Goal: Navigation & Orientation: Find specific page/section

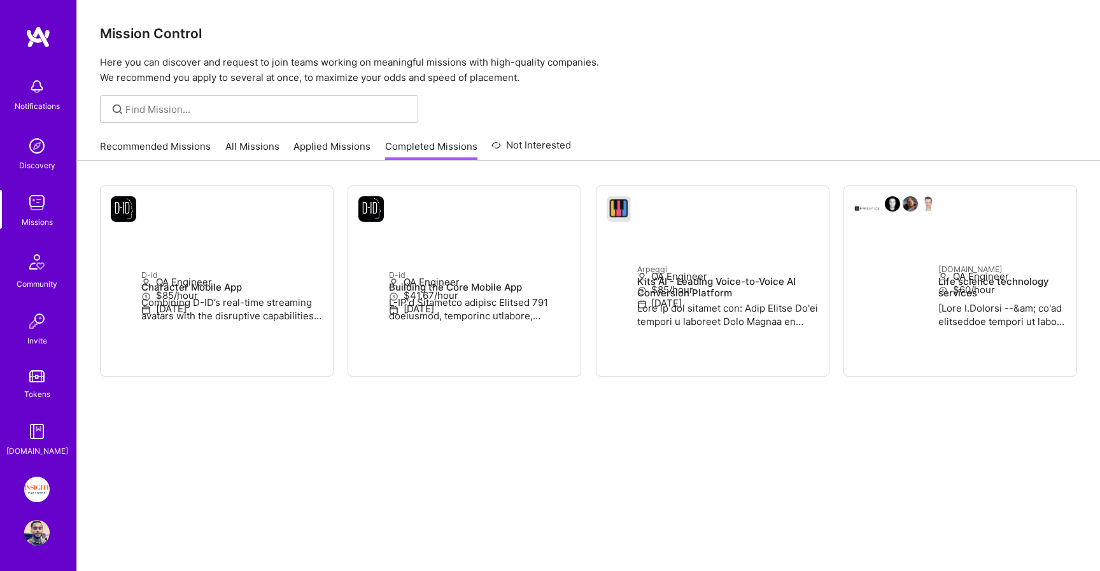
click at [263, 143] on link "All Missions" at bounding box center [252, 149] width 54 height 21
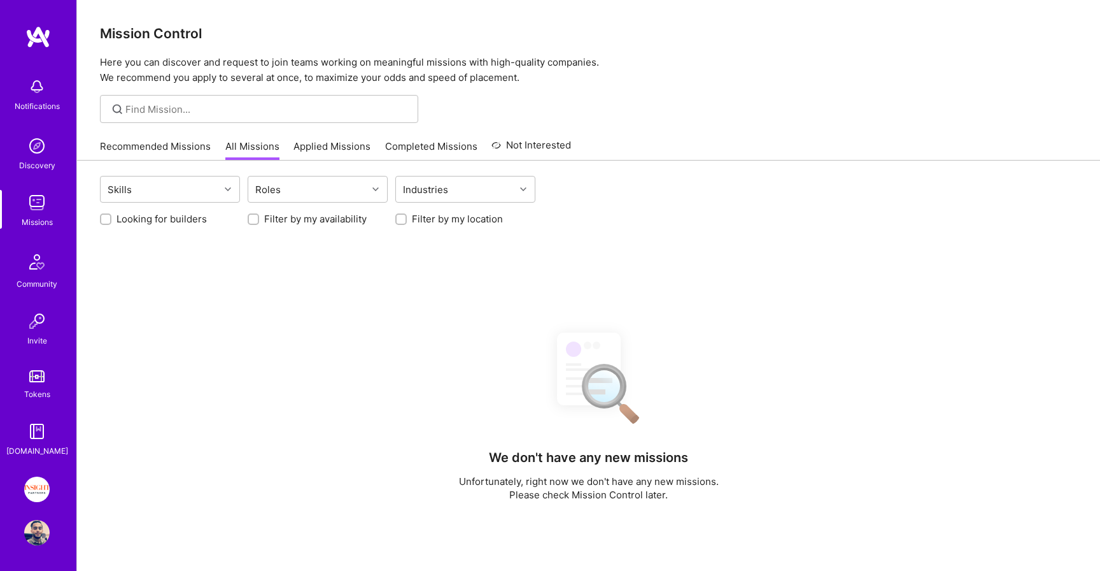
click at [329, 143] on link "Applied Missions" at bounding box center [332, 149] width 77 height 21
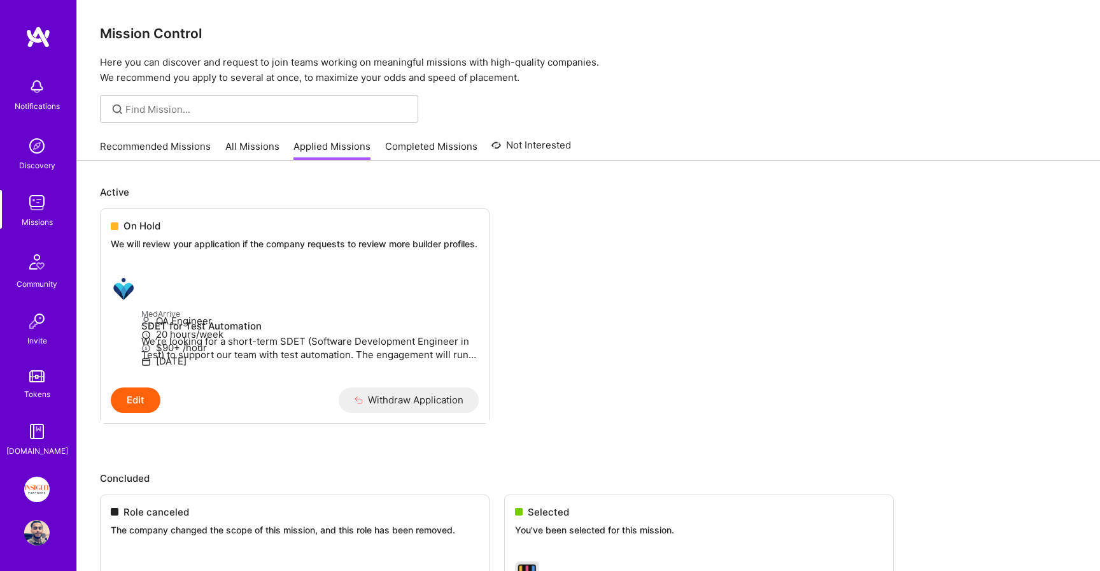
click at [151, 146] on link "Recommended Missions" at bounding box center [155, 149] width 111 height 21
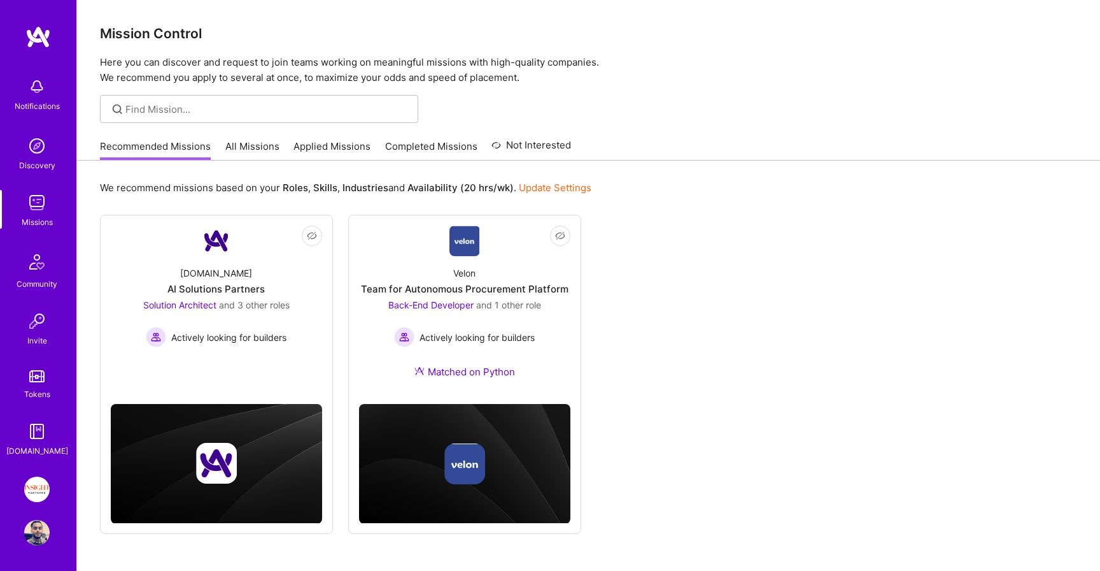
click at [336, 145] on link "Applied Missions" at bounding box center [332, 149] width 77 height 21
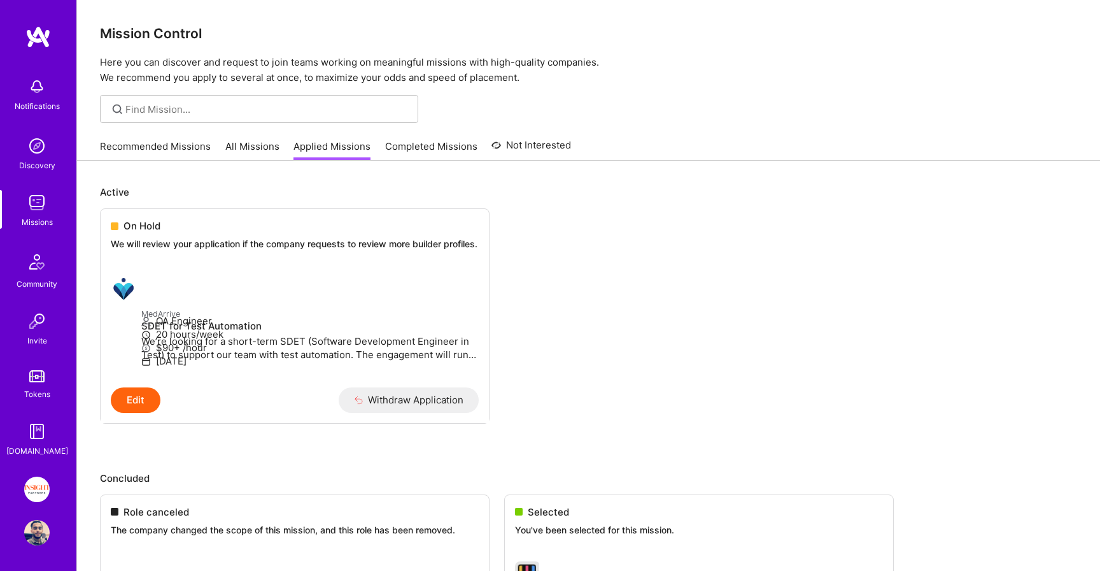
click at [396, 148] on link "Completed Missions" at bounding box center [431, 149] width 92 height 21
